Goal: Information Seeking & Learning: Learn about a topic

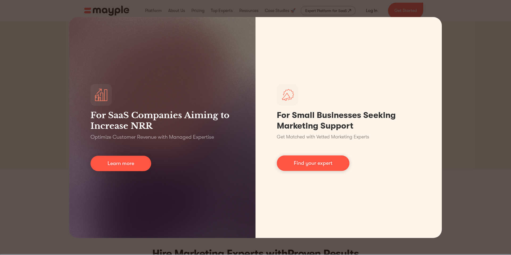
click at [475, 81] on div "For SaaS Companies Aiming to Increase NRR Optimize Customer Revenue with Manage…" at bounding box center [255, 127] width 511 height 255
click at [472, 58] on div "For SaaS Companies Aiming to Increase NRR Optimize Customer Revenue with Manage…" at bounding box center [255, 127] width 511 height 255
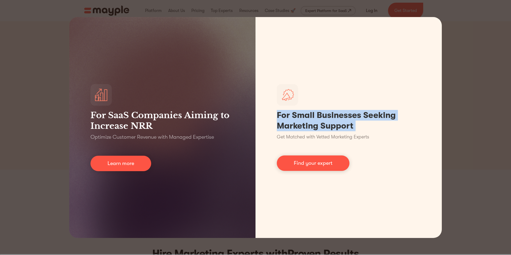
click at [472, 58] on div "For SaaS Companies Aiming to Increase NRR Optimize Customer Revenue with Manage…" at bounding box center [255, 127] width 511 height 255
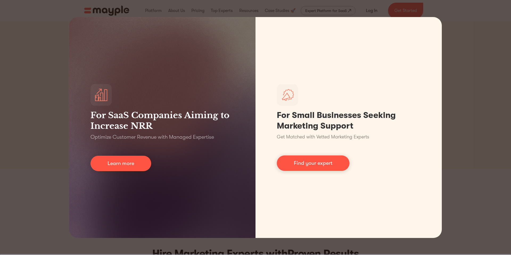
click at [46, 165] on div "For SaaS Companies Aiming to Increase NRR Optimize Customer Revenue with Manage…" at bounding box center [255, 127] width 511 height 255
click at [59, 25] on div "For SaaS Companies Aiming to Increase NRR Optimize Customer Revenue with Manage…" at bounding box center [255, 127] width 511 height 255
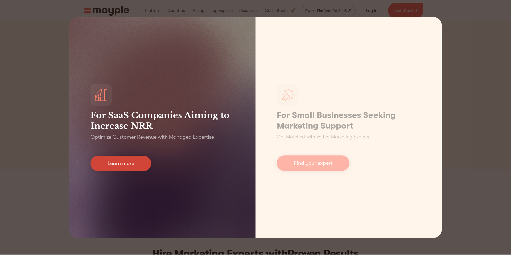
click at [131, 164] on link "Learn more" at bounding box center [120, 163] width 61 height 15
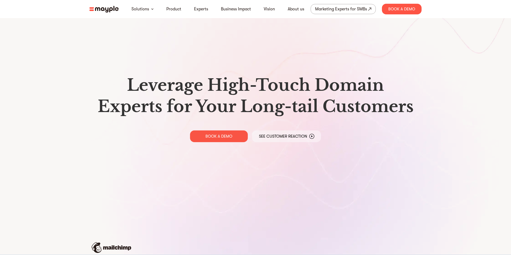
click at [107, 13] on nav "Solutions Product Experts Business Impact Vision About us Marketing Experts for…" at bounding box center [255, 9] width 341 height 18
click at [107, 10] on img at bounding box center [103, 9] width 29 height 7
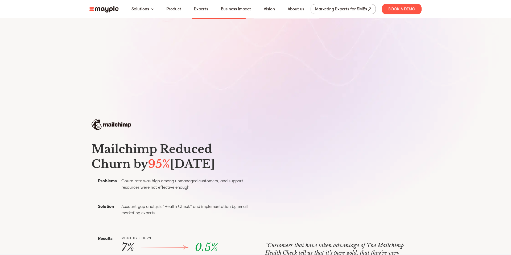
scroll to position [161, 0]
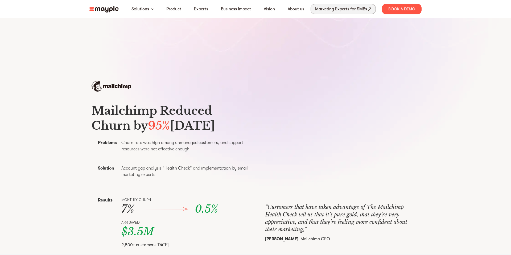
click at [324, 6] on div "Marketing Experts for SMBs" at bounding box center [341, 8] width 52 height 7
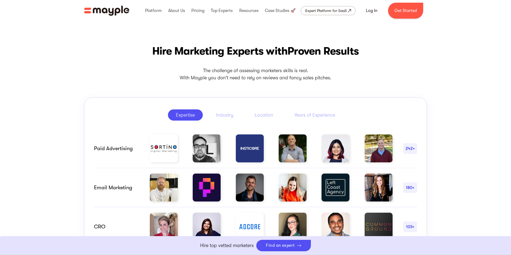
scroll to position [222, 0]
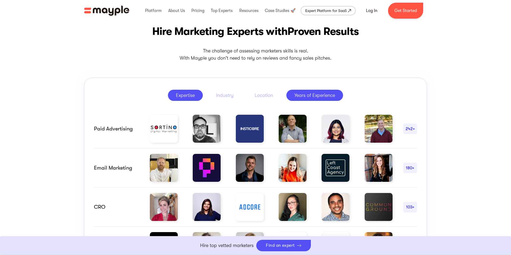
click at [320, 96] on div "Years of Experience" at bounding box center [314, 95] width 41 height 6
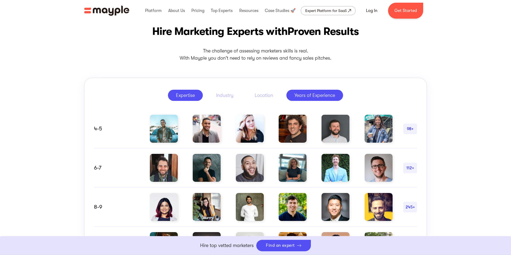
click at [187, 99] on link "Expertise" at bounding box center [185, 95] width 35 height 11
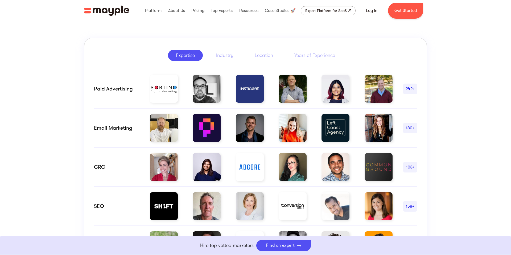
scroll to position [263, 0]
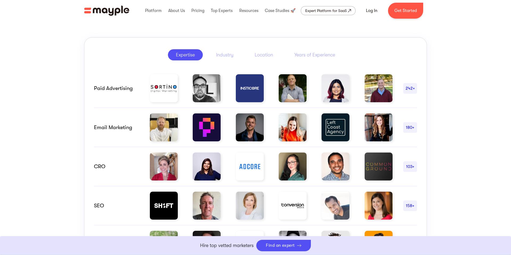
click at [409, 88] on div "242+" at bounding box center [410, 88] width 14 height 6
click at [378, 88] on img at bounding box center [378, 88] width 28 height 28
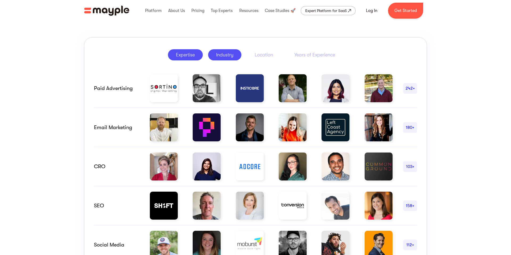
click at [224, 55] on div "Industry" at bounding box center [224, 55] width 17 height 6
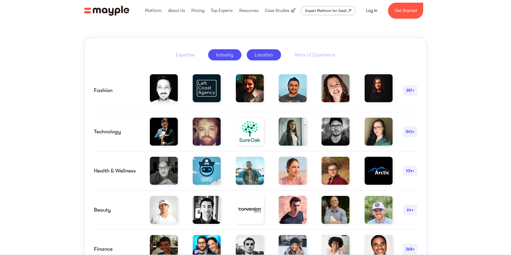
click at [268, 56] on div "Location" at bounding box center [264, 55] width 18 height 6
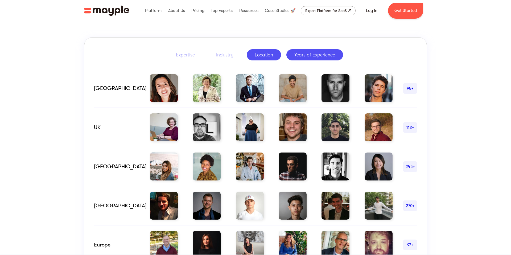
click at [305, 53] on div "Years of Experience" at bounding box center [314, 55] width 41 height 6
